Goal: Navigation & Orientation: Find specific page/section

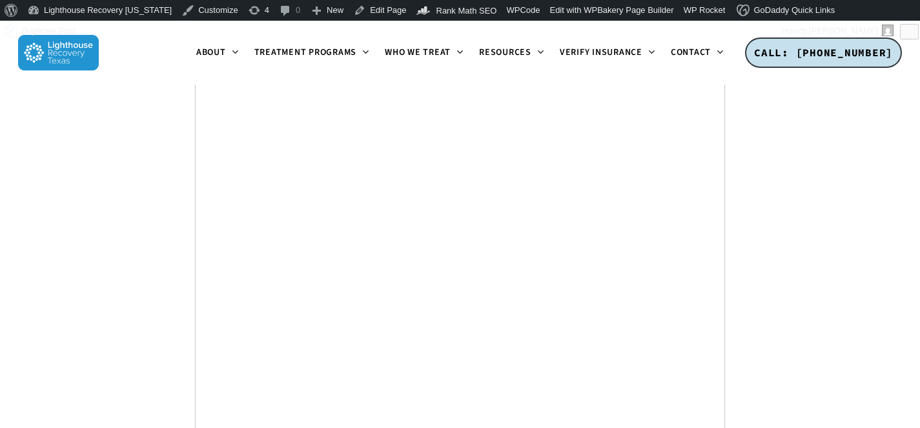
scroll to position [5042, 0]
